Goal: Task Accomplishment & Management: Manage account settings

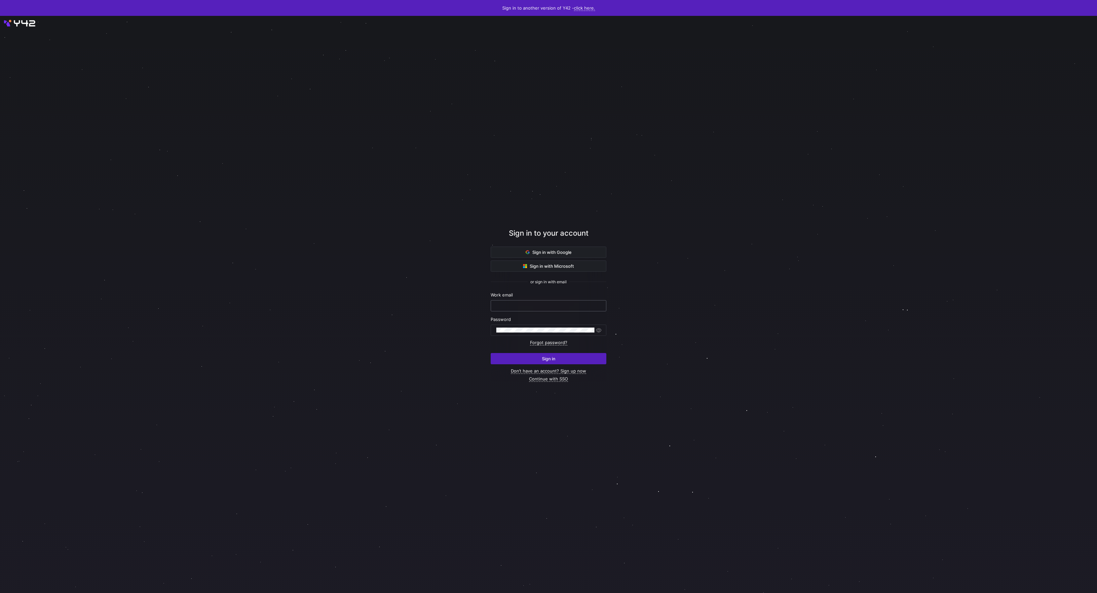
click at [567, 304] on input "text" at bounding box center [548, 305] width 104 height 5
type input "daniel@stackintegrated.com"
click at [733, 307] on div at bounding box center [549, 304] width 988 height 519
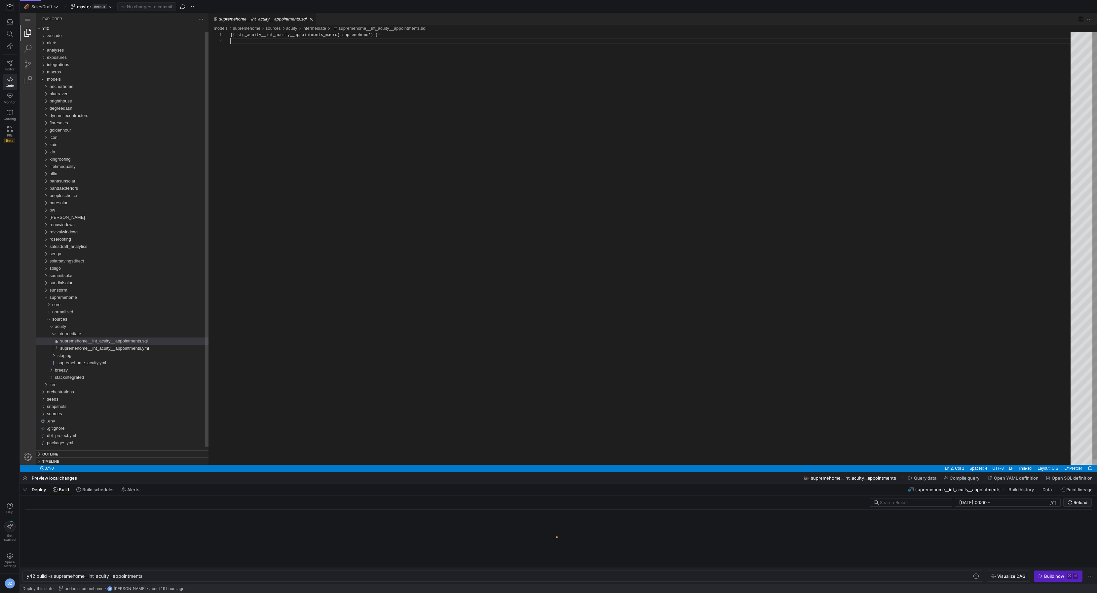
scroll to position [6, 0]
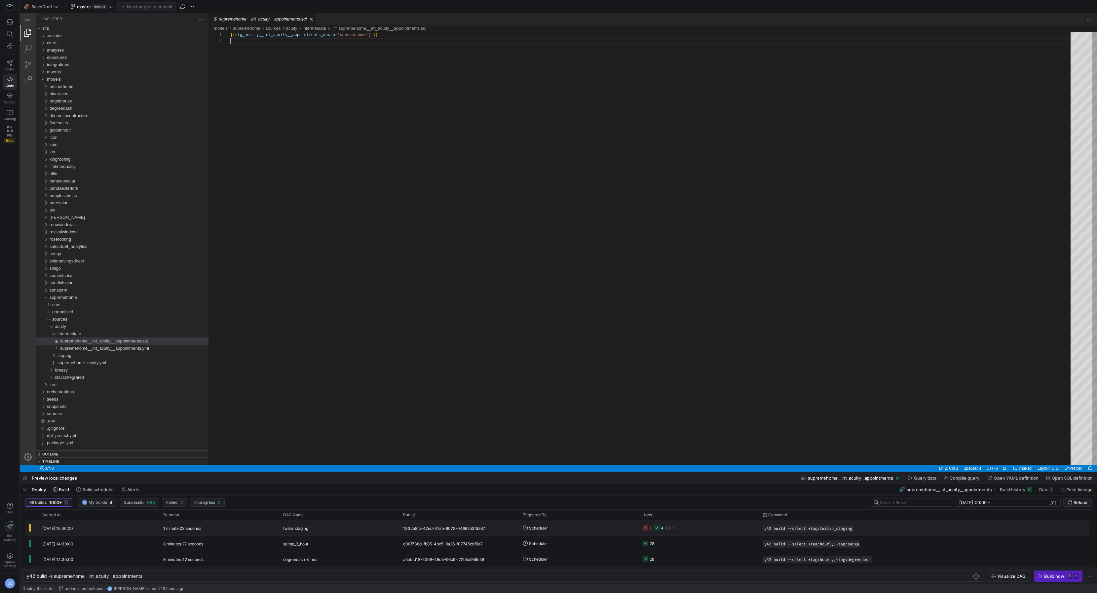
click at [709, 531] on y42-job-status-cell-renderer "1 4 1" at bounding box center [699, 528] width 112 height 15
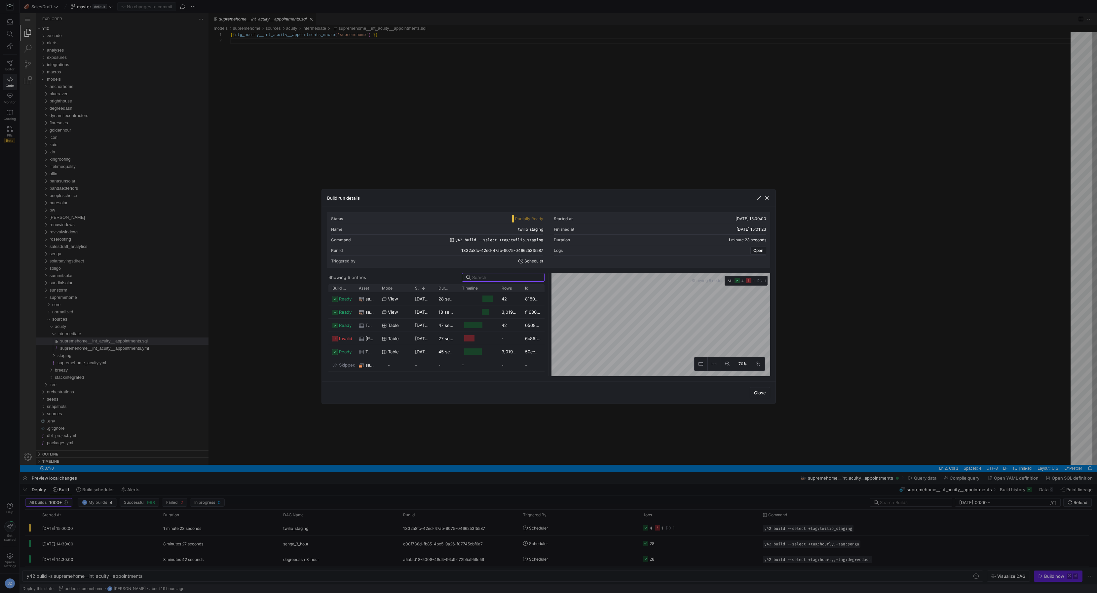
click at [265, 352] on div at bounding box center [548, 296] width 1097 height 593
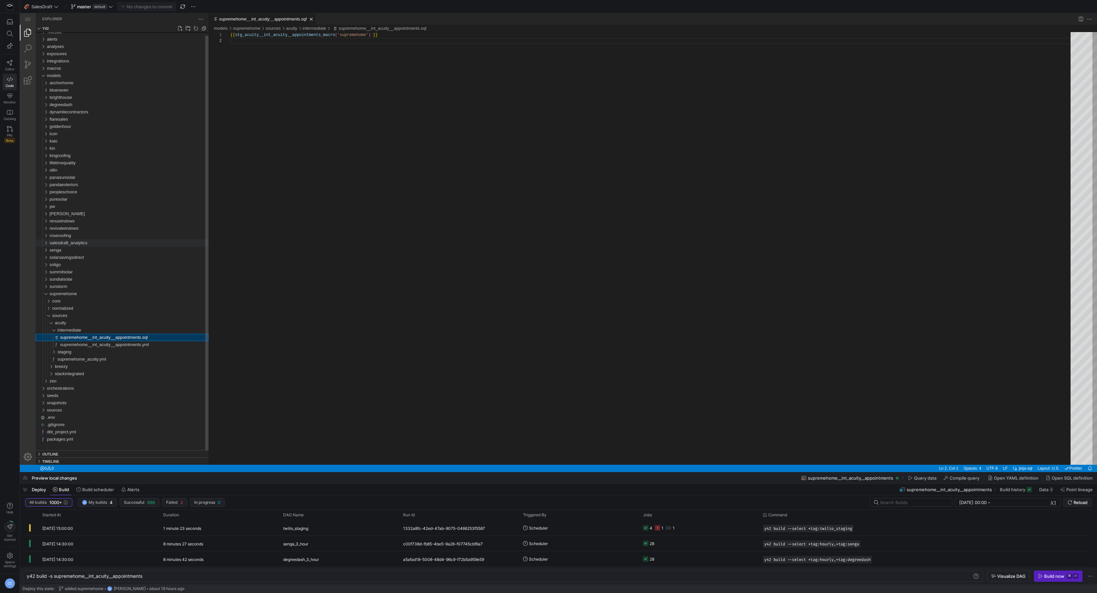
click at [94, 244] on div "salesdraft_analytics" at bounding box center [129, 242] width 159 height 7
click at [98, 263] on div "sources" at bounding box center [130, 264] width 156 height 7
click at [91, 291] on div "twilio" at bounding box center [132, 293] width 154 height 7
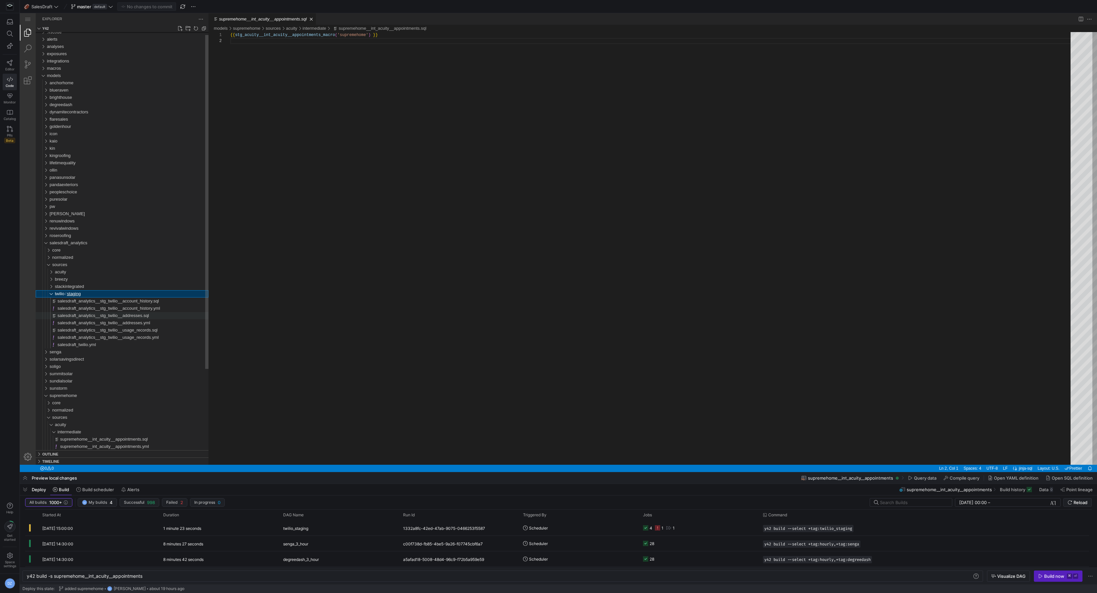
click at [91, 316] on span "salesdraft_analytics__stg_twilio__addresses.sql" at bounding box center [104, 315] width 92 height 5
type textarea "y42 build -s salesdraft_analytics__stg_twilio__addresses"
click at [93, 324] on span "salesdraft_analytics__stg_twilio__addresses.yml" at bounding box center [104, 322] width 93 height 5
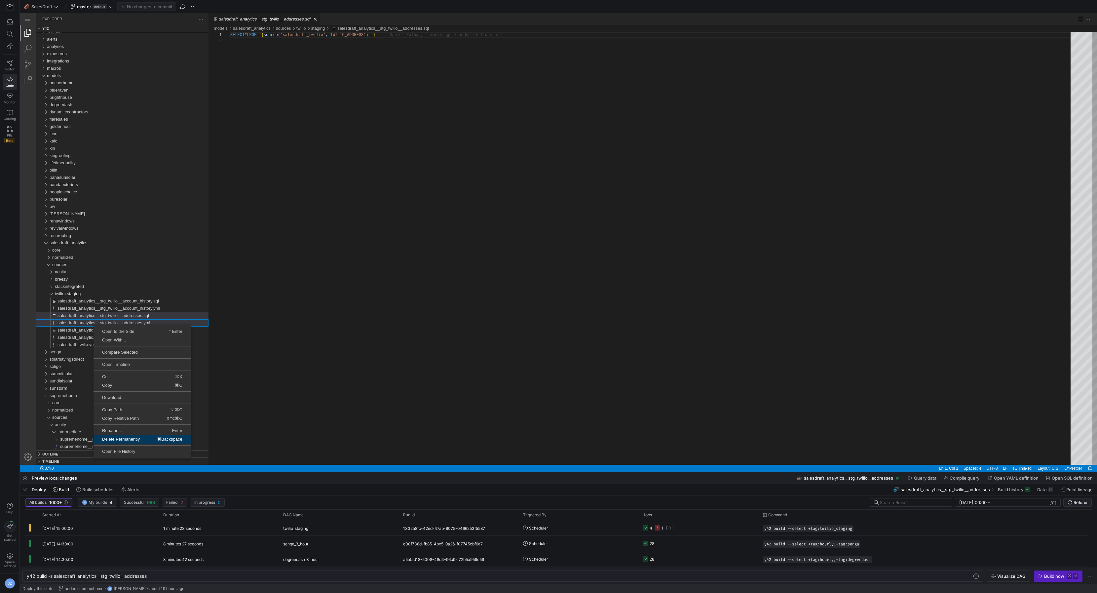
click at [165, 438] on span "⌘Backspace" at bounding box center [169, 439] width 43 height 4
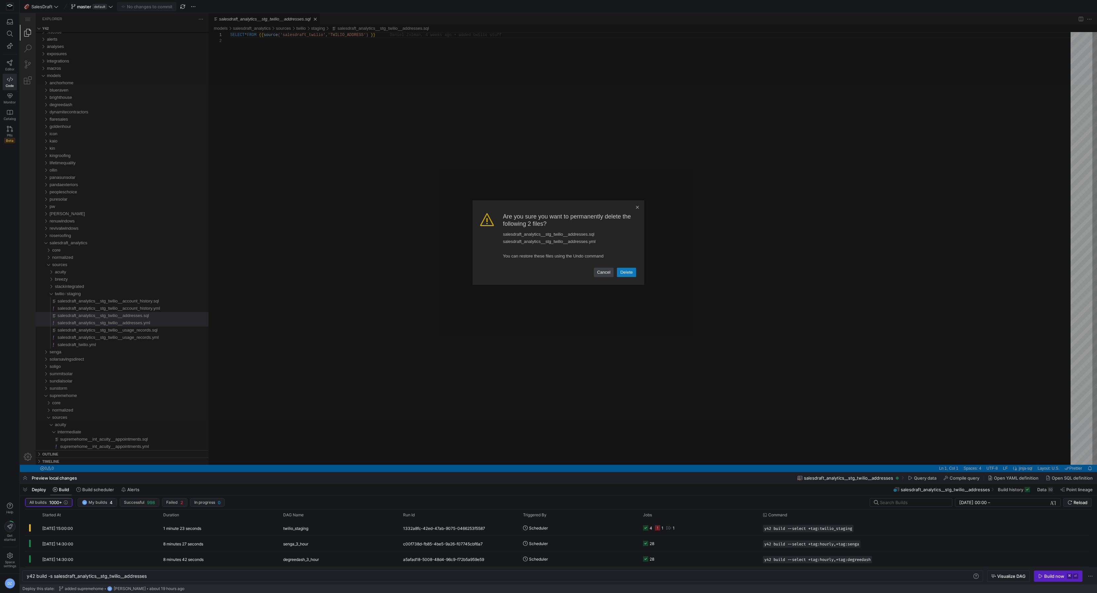
click at [627, 274] on link "Delete" at bounding box center [626, 272] width 19 height 9
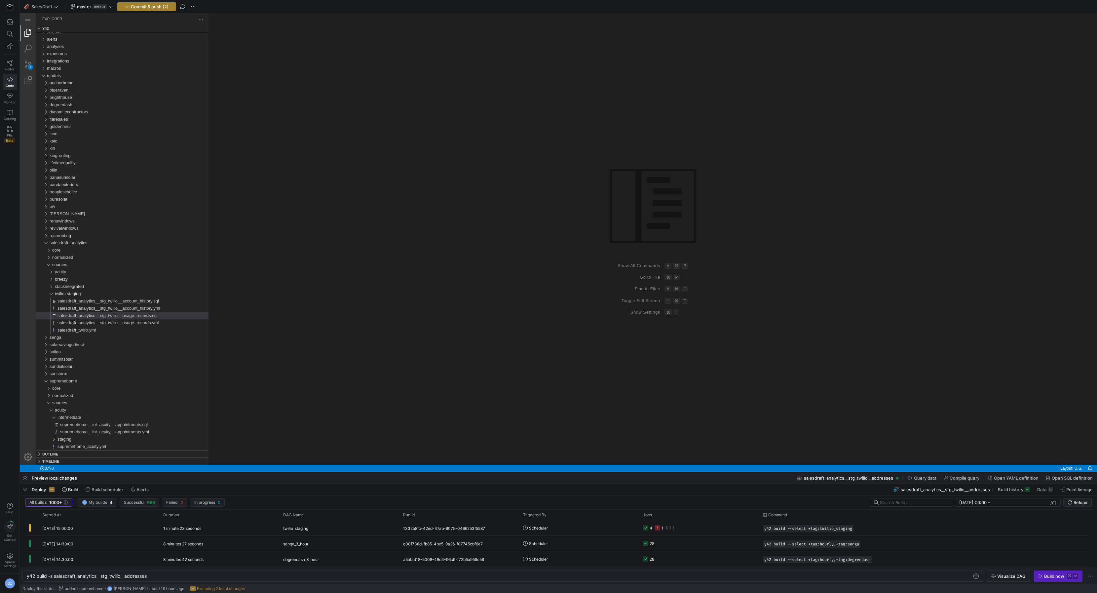
click at [170, 6] on span "button" at bounding box center [147, 7] width 58 height 8
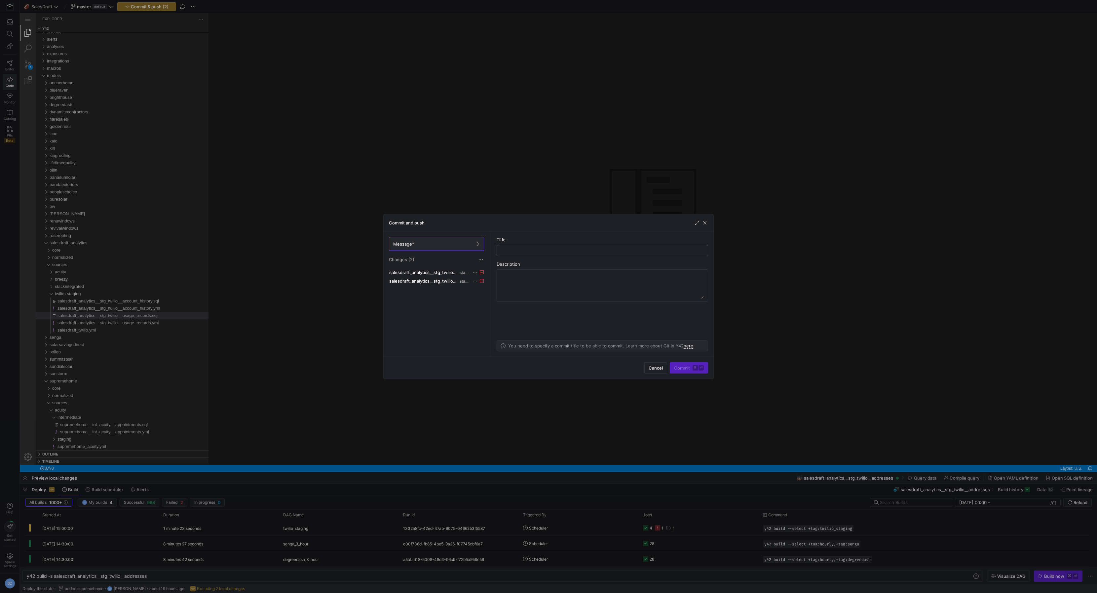
click at [572, 252] on input "text" at bounding box center [602, 250] width 200 height 5
type input "deleting unused schemas"
click at [685, 365] on span "submit" at bounding box center [689, 368] width 38 height 11
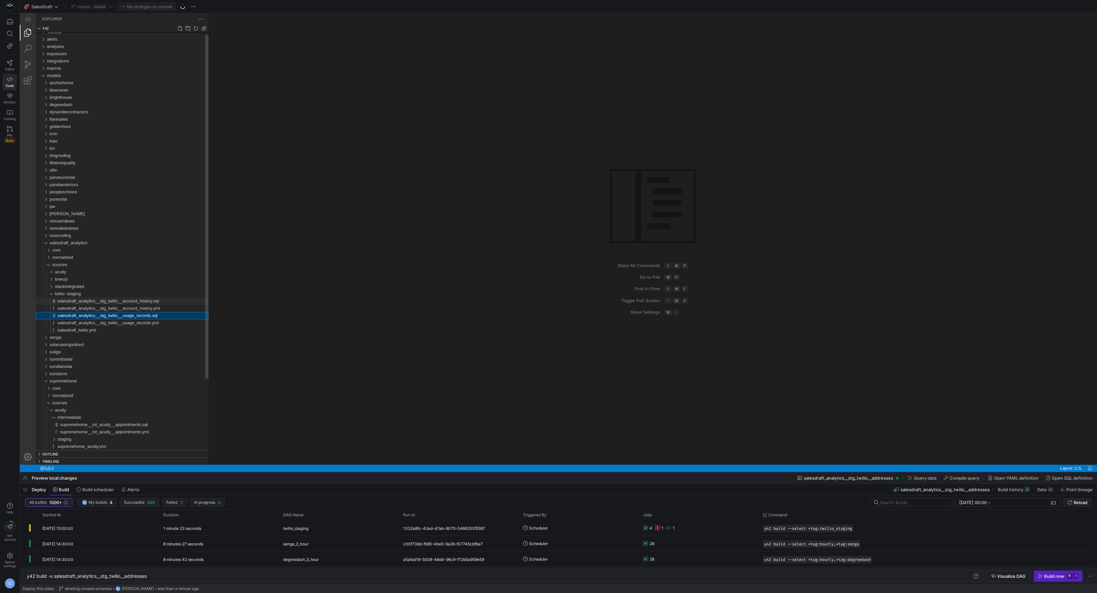
click at [118, 299] on span "salesdraft_analytics__stg_twilio__account_history.sql" at bounding box center [108, 300] width 101 height 5
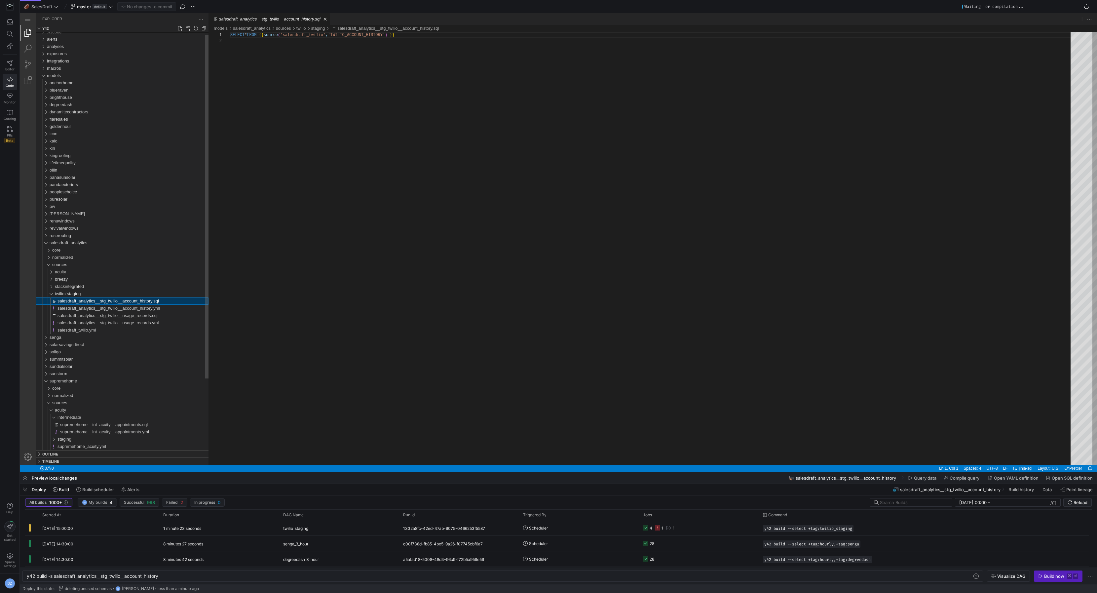
scroll to position [6, 0]
click at [115, 314] on span "salesdraft_analytics__stg_twilio__usage_records.sql" at bounding box center [108, 315] width 100 height 5
type textarea "y42 build -s salesdraft_analytics__stg_twilio__usage_records"
click at [351, 159] on div "{{ config ( materialize = 'table' ) }} select * from {{ source ( 'salesdraft_tw…" at bounding box center [652, 257] width 845 height 450
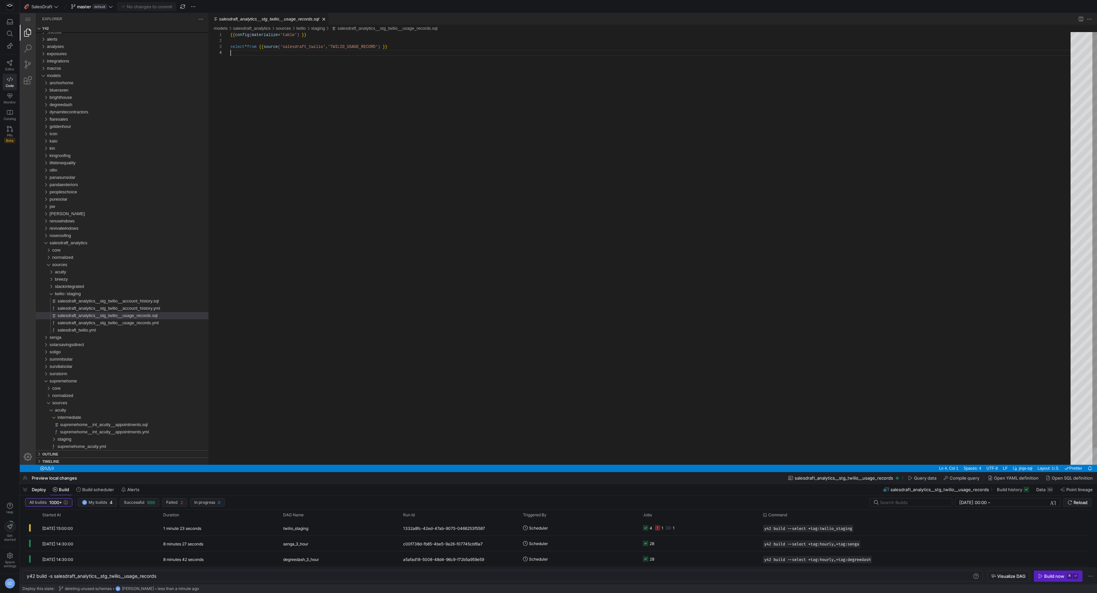
click at [377, 142] on div "{{ config ( materialize = 'table' ) }} select * from {{ source ( 'salesdraft_tw…" at bounding box center [652, 257] width 845 height 450
click at [474, 184] on div "{{ config ( materialize = 'table' ) }} select * from {{ source ( 'salesdraft_tw…" at bounding box center [652, 257] width 845 height 450
click at [403, 338] on div "{{ config ( materialize = 'table' ) }} select * from {{ source ( 'salesdraft_tw…" at bounding box center [652, 257] width 845 height 450
click at [356, 284] on div "{{ config ( materialize = 'table' ) }} select * from {{ source ( 'salesdraft_tw…" at bounding box center [652, 257] width 845 height 450
click at [46, 245] on div "salesdraft_analytics" at bounding box center [44, 242] width 13 height 7
